Goal: Information Seeking & Learning: Learn about a topic

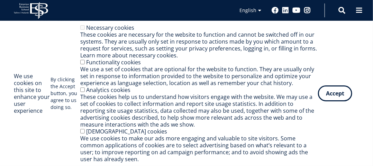
scroll to position [804, 0]
click at [334, 97] on button "Accept" at bounding box center [335, 92] width 34 height 16
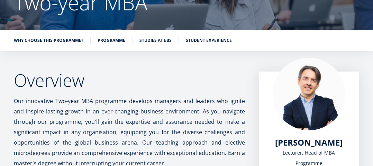
scroll to position [81, 0]
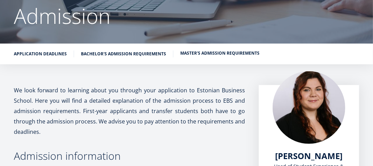
click at [212, 52] on link "Master's admission requirements" at bounding box center [219, 53] width 79 height 7
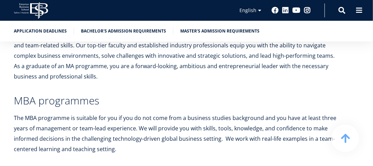
scroll to position [1450, 0]
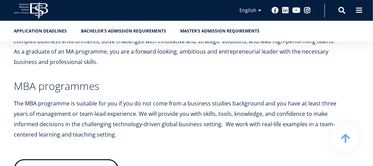
click at [86, 159] on link "Read about programmes" at bounding box center [66, 169] width 105 height 21
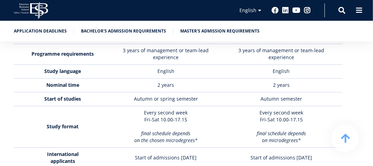
scroll to position [2095, 0]
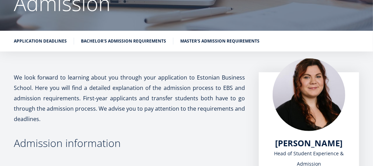
scroll to position [81, 0]
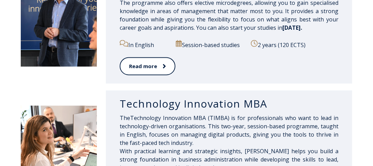
scroll to position [409, 0]
